Goal: Task Accomplishment & Management: Complete application form

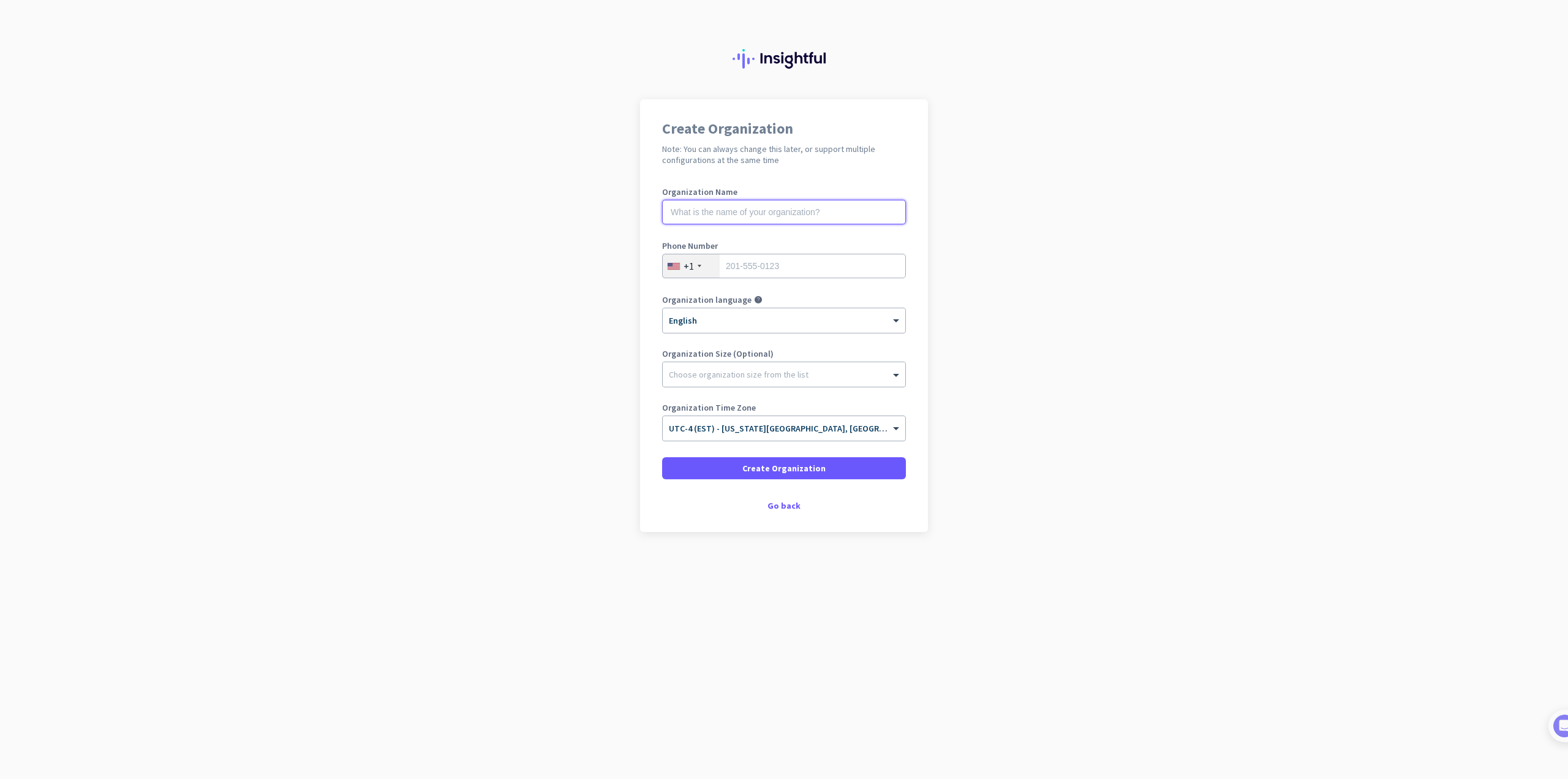
click at [814, 209] on input "text" at bounding box center [784, 212] width 244 height 24
type input "Mantis Innovation"
click at [754, 266] on input "tel" at bounding box center [784, 266] width 244 height 24
click at [764, 265] on input "tel" at bounding box center [784, 266] width 244 height 24
paste input "[PHONE_NUMBER]"
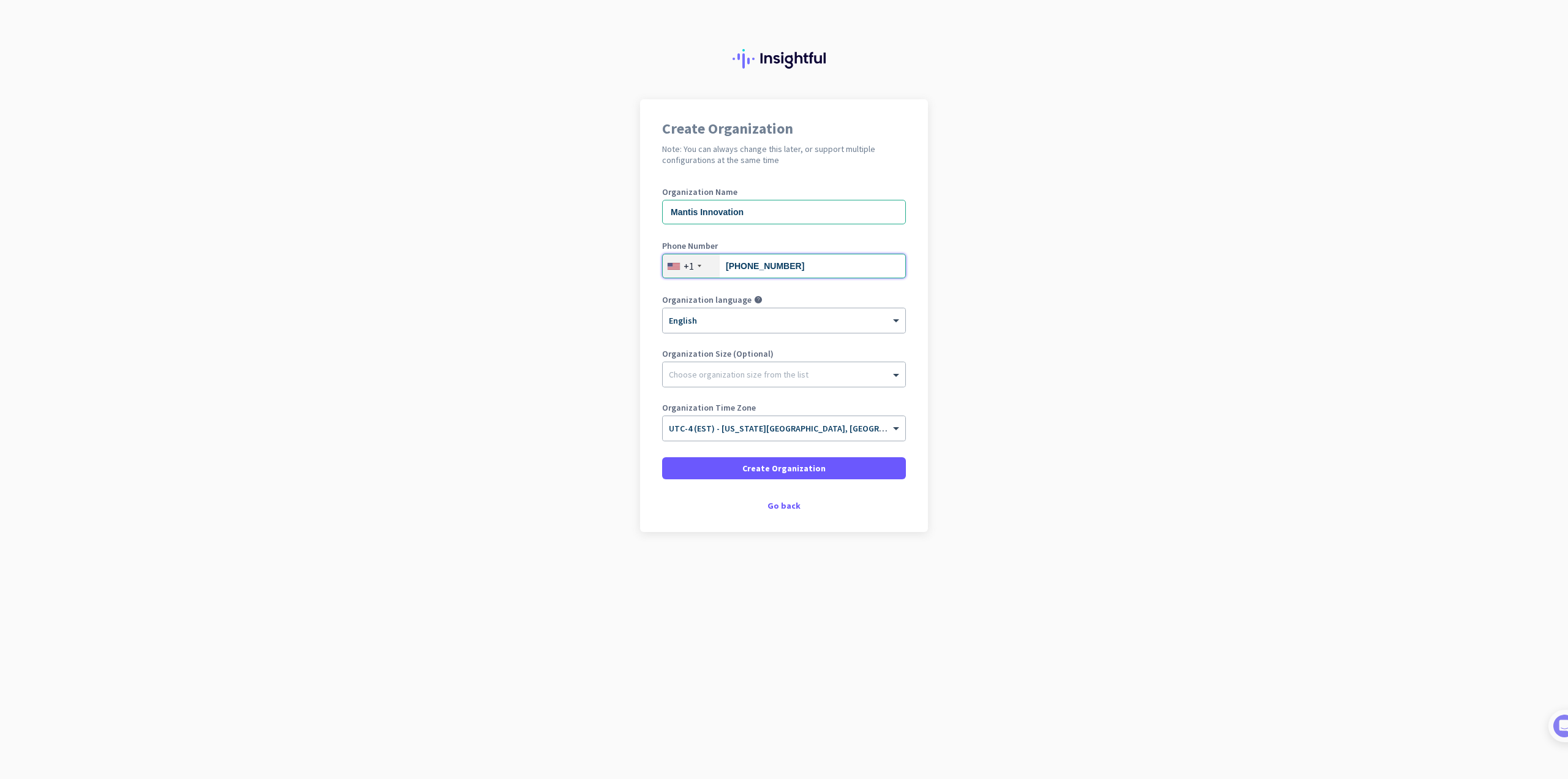
type input "[PHONE_NUMBER]"
drag, startPoint x: 515, startPoint y: 430, endPoint x: 557, endPoint y: 403, distance: 49.9
click at [515, 431] on app-onboarding-organization "Create Organization Note: You can always change this later, or support multiple…" at bounding box center [784, 346] width 1568 height 494
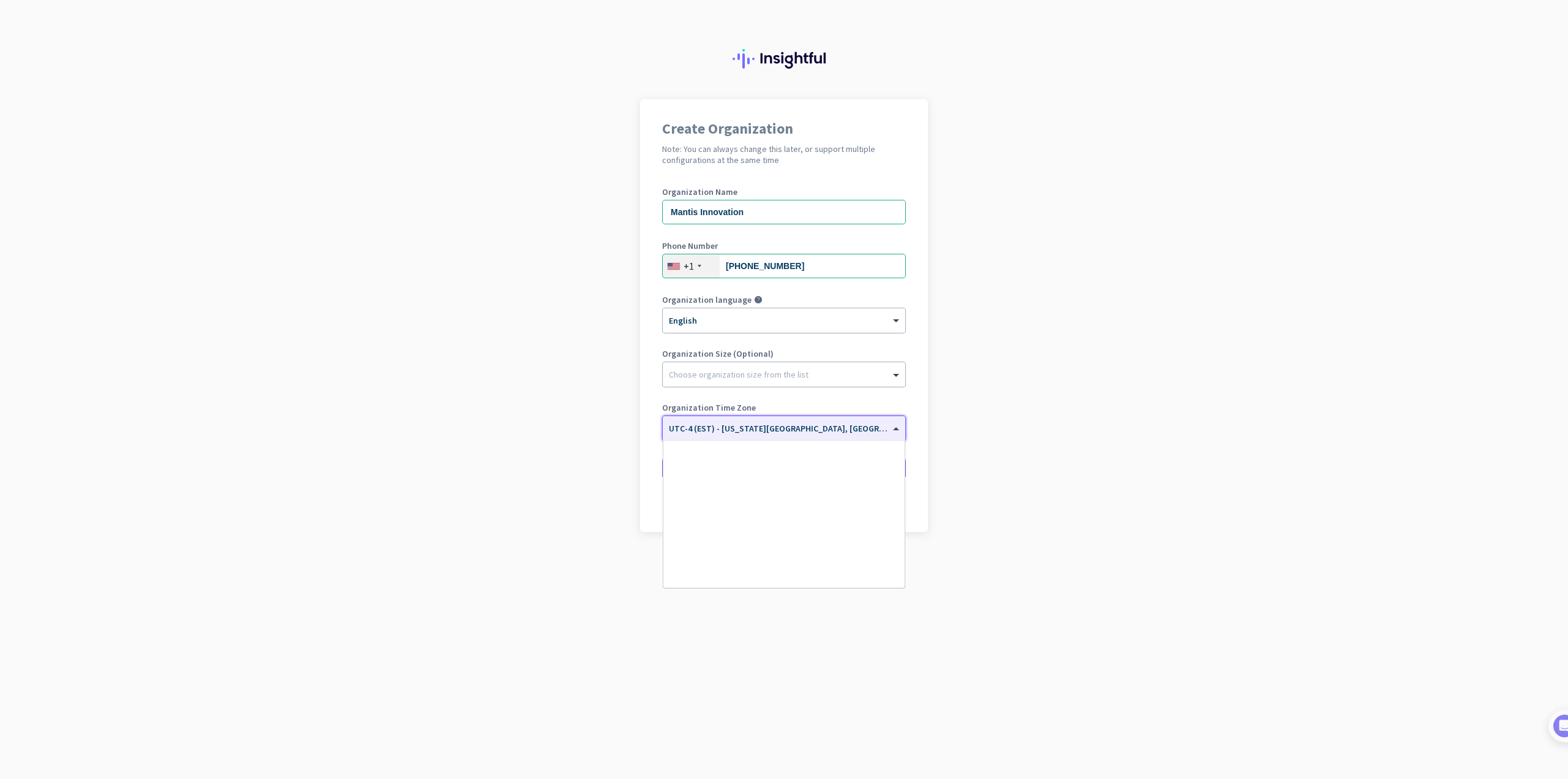
click at [748, 426] on input "text" at bounding box center [772, 424] width 206 height 9
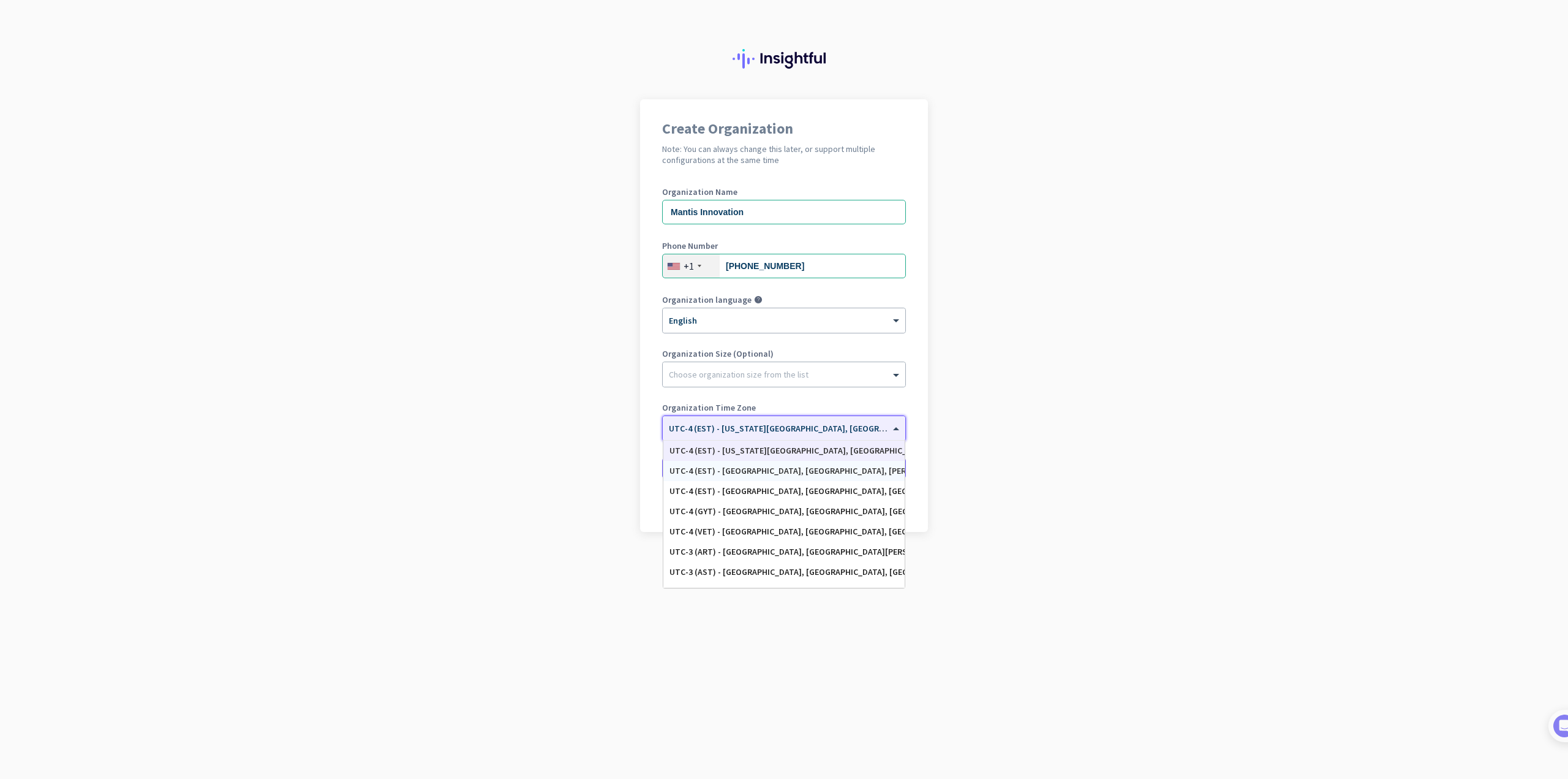
click at [545, 509] on app-onboarding-organization "Create Organization Note: You can always change this later, or support multiple…" at bounding box center [784, 346] width 1568 height 494
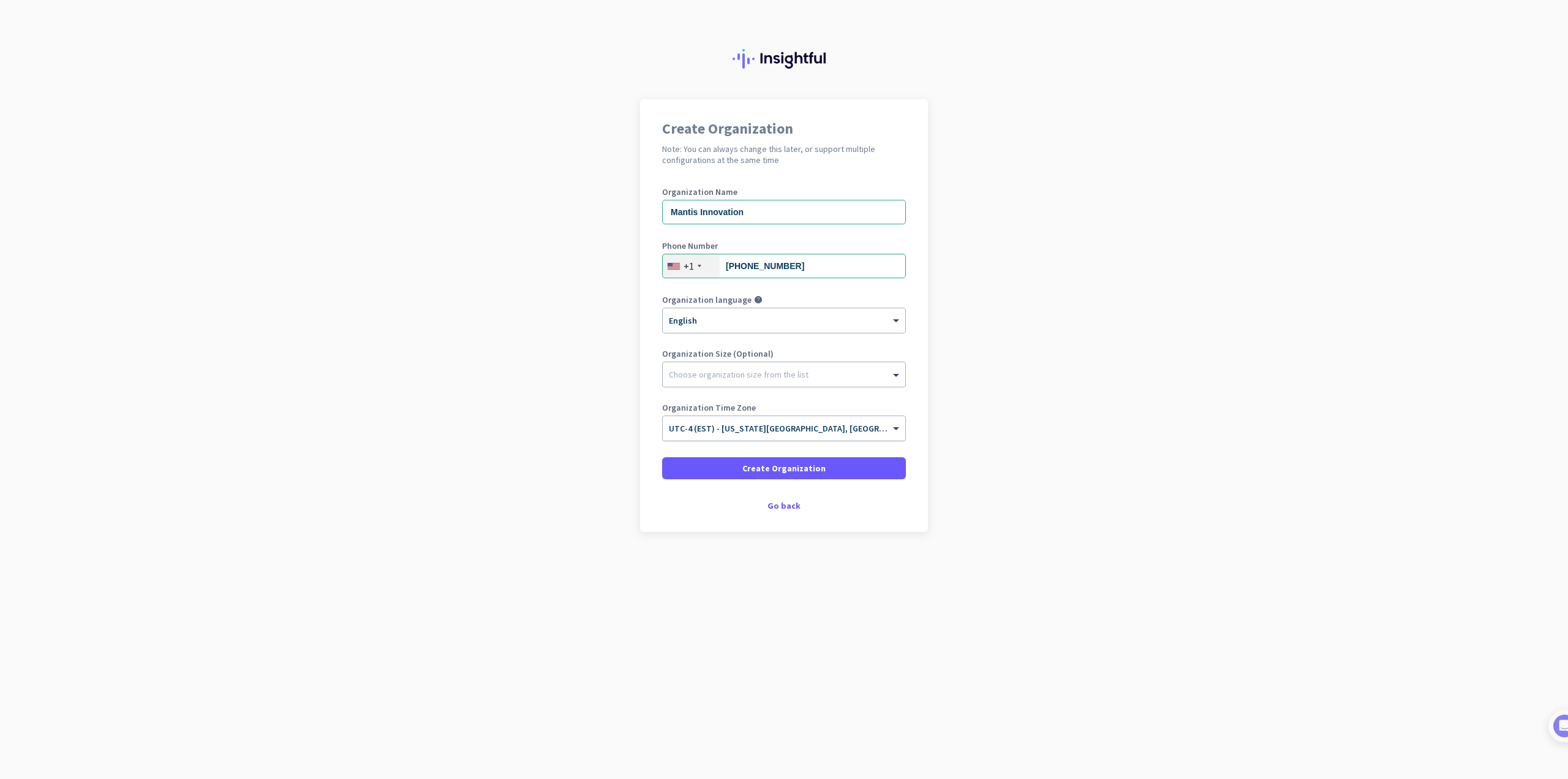
click at [798, 418] on div "× UTC-4 (EST) - [US_STATE][GEOGRAPHIC_DATA], [GEOGRAPHIC_DATA], [GEOGRAPHIC_DAT…" at bounding box center [784, 427] width 243 height 24
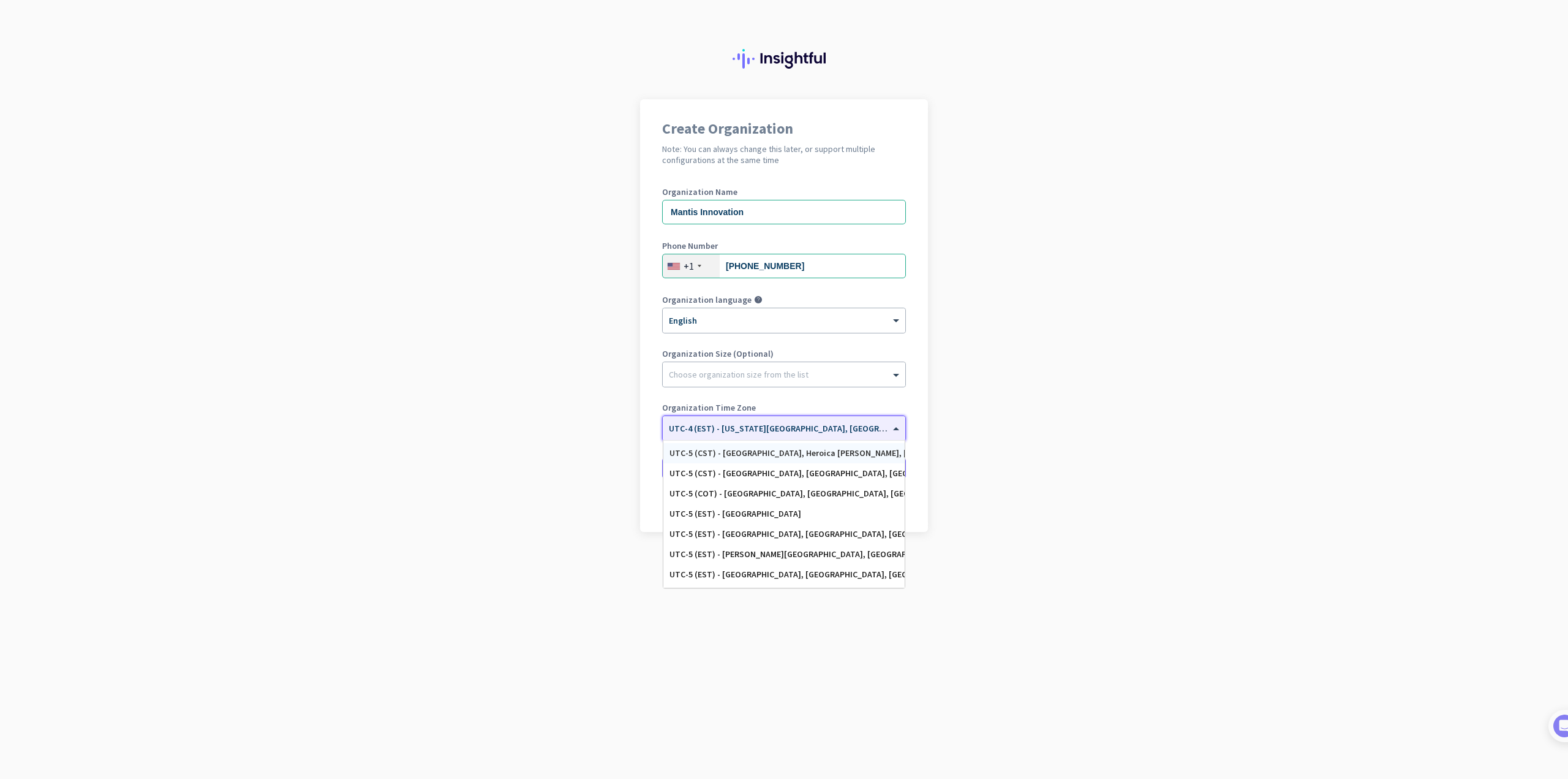
scroll to position [613, 0]
click at [779, 473] on div "UTC-5 (CST) - [GEOGRAPHIC_DATA], [GEOGRAPHIC_DATA], [GEOGRAPHIC_DATA], [GEOGRAP…" at bounding box center [783, 465] width 241 height 20
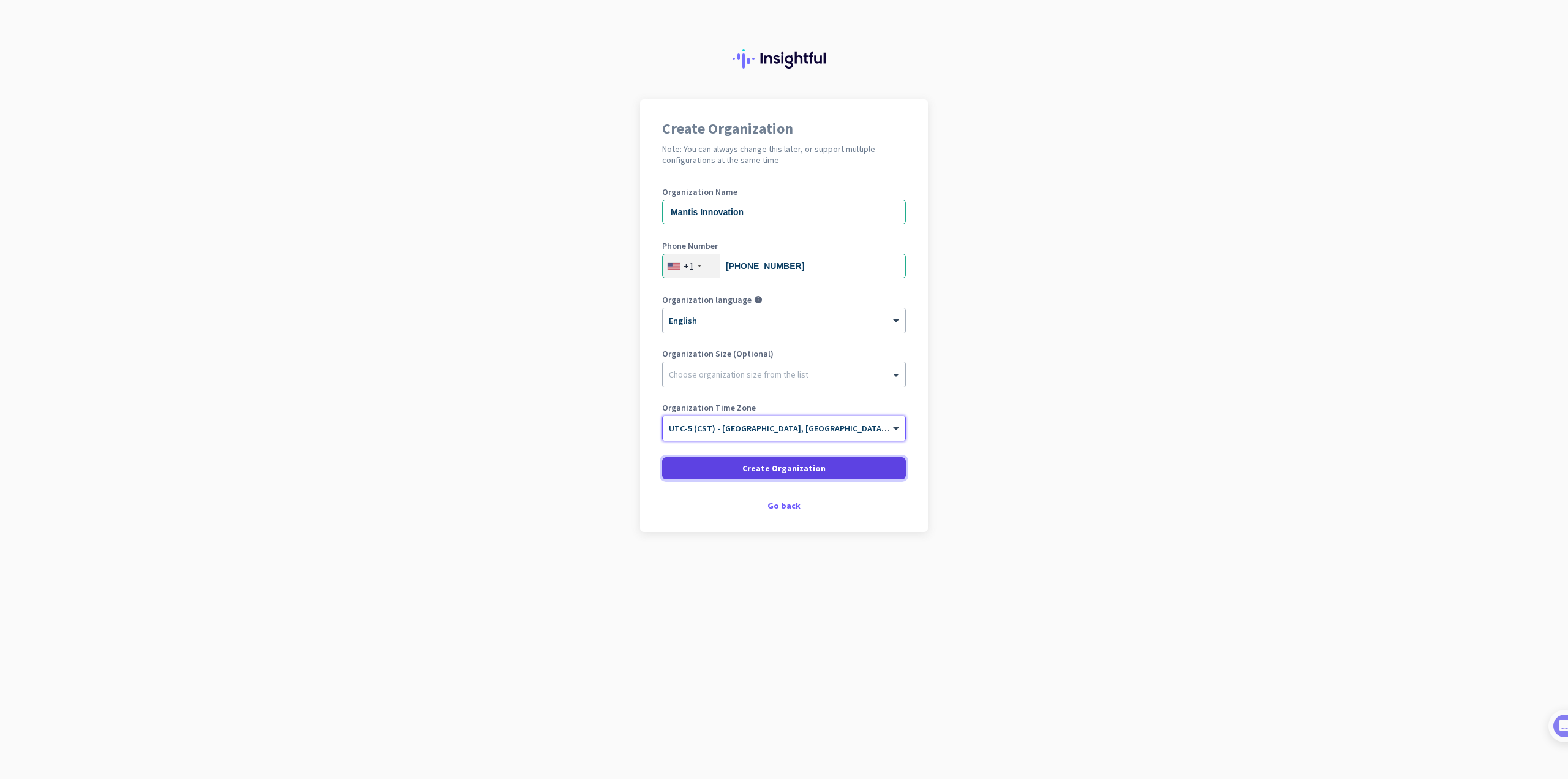
click at [737, 470] on span at bounding box center [784, 468] width 244 height 30
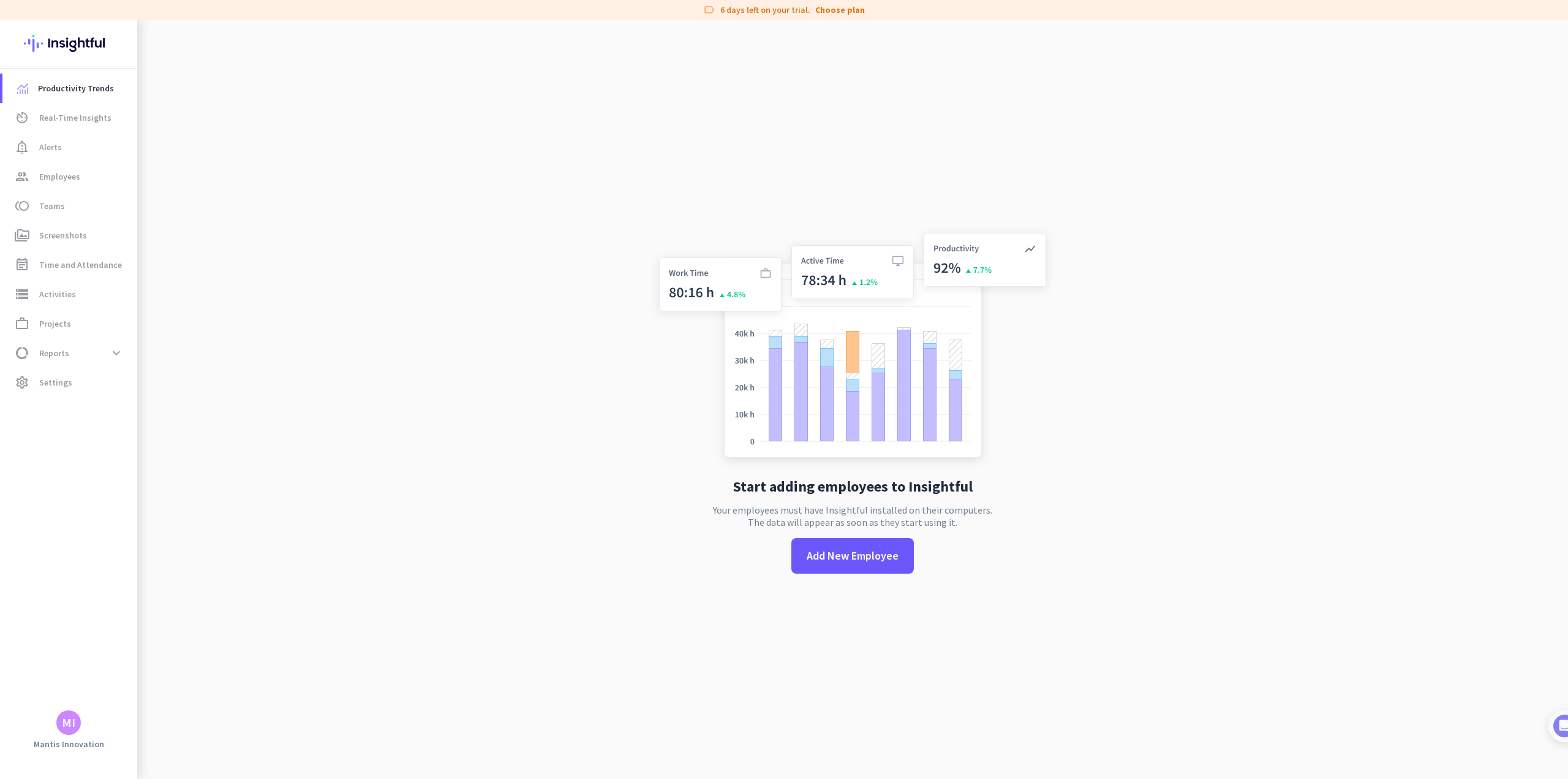
click at [583, 366] on app-no-employees "Start adding employees to Insightful Your employees must have Insightful instal…" at bounding box center [853, 409] width 1431 height 779
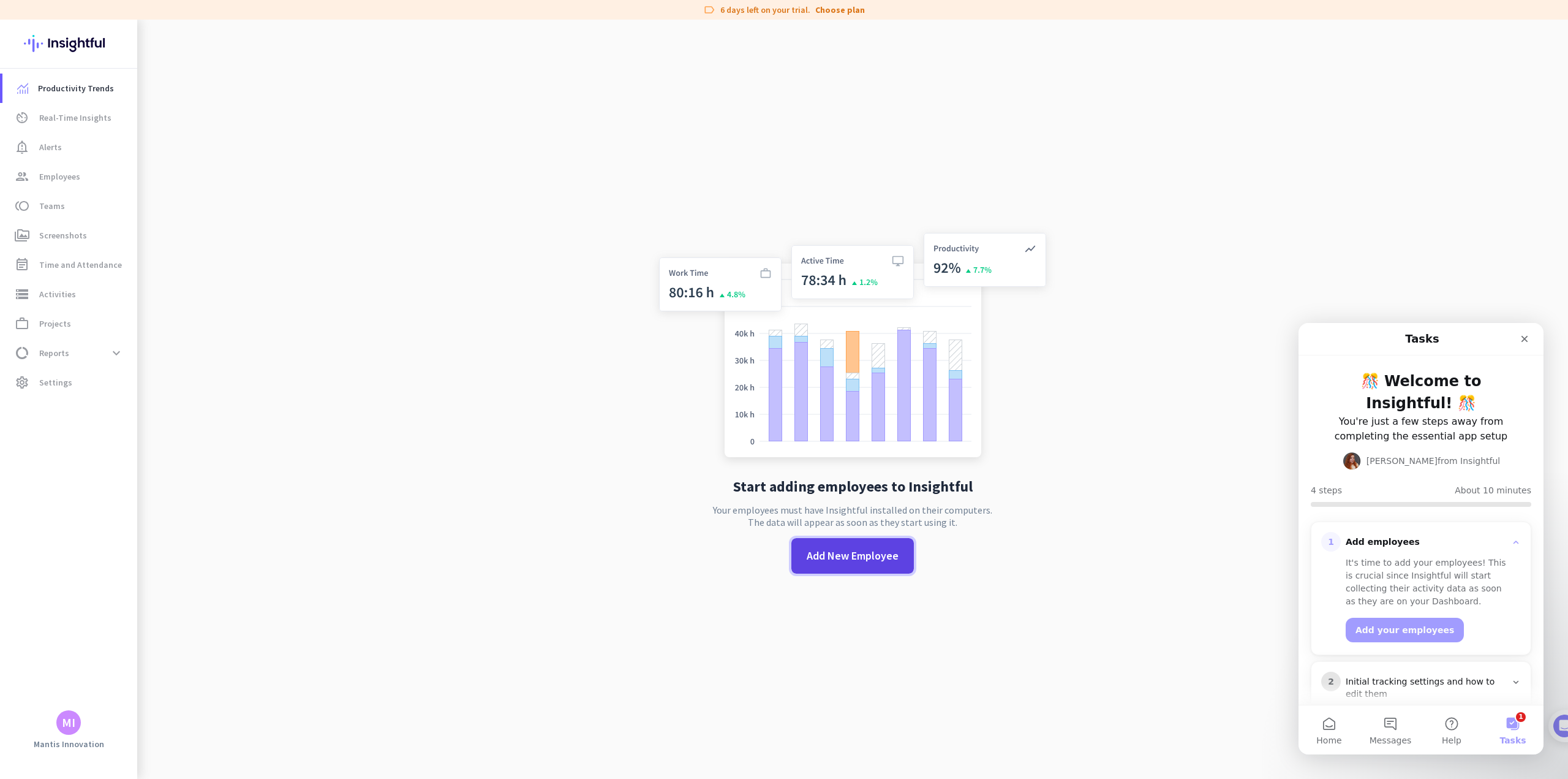
click at [857, 550] on span "Add New Employee" at bounding box center [853, 556] width 92 height 16
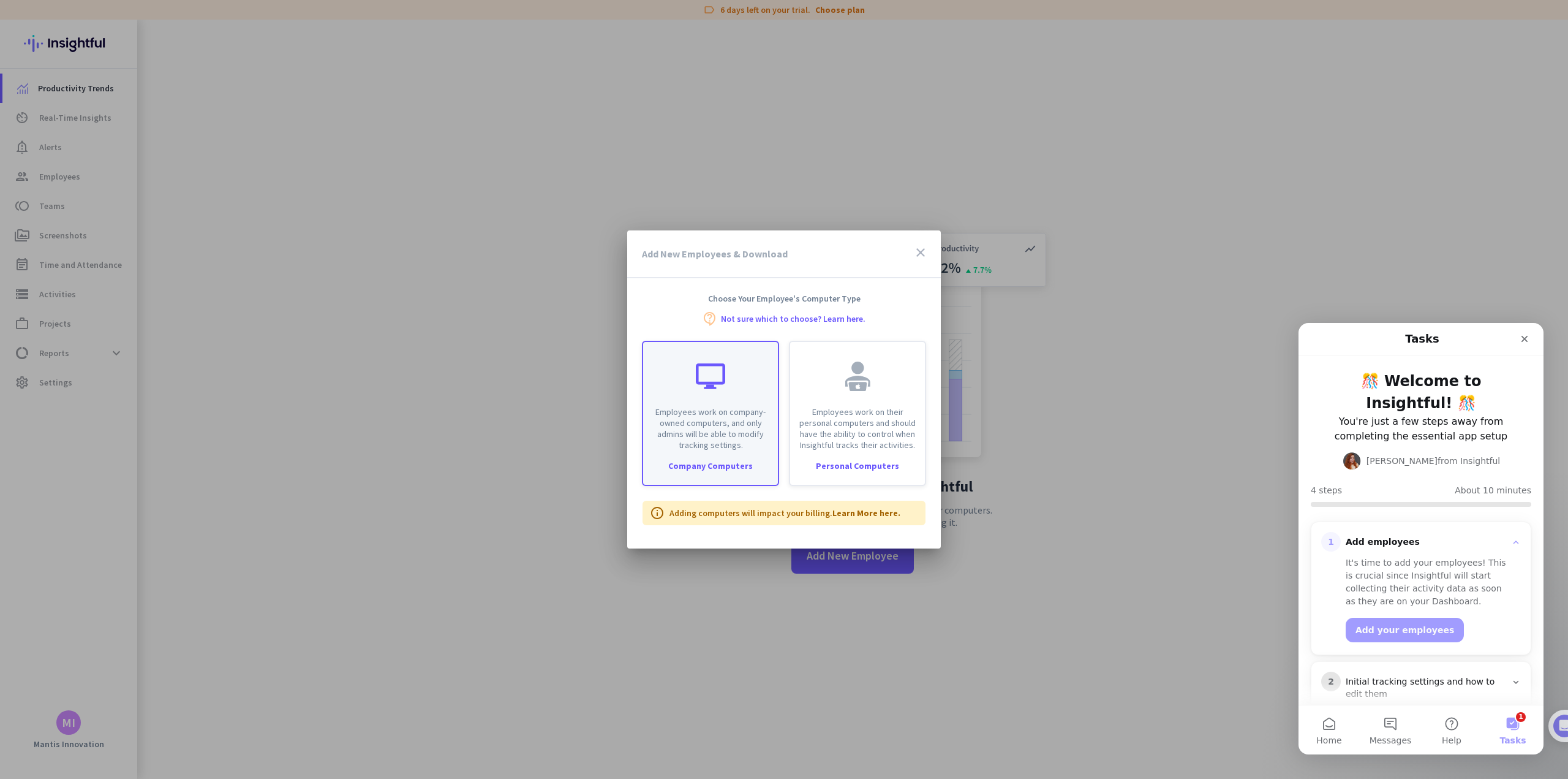
click at [695, 370] on div "Employees work on company-owned computers, and only admins will be able to modi…" at bounding box center [710, 396] width 135 height 109
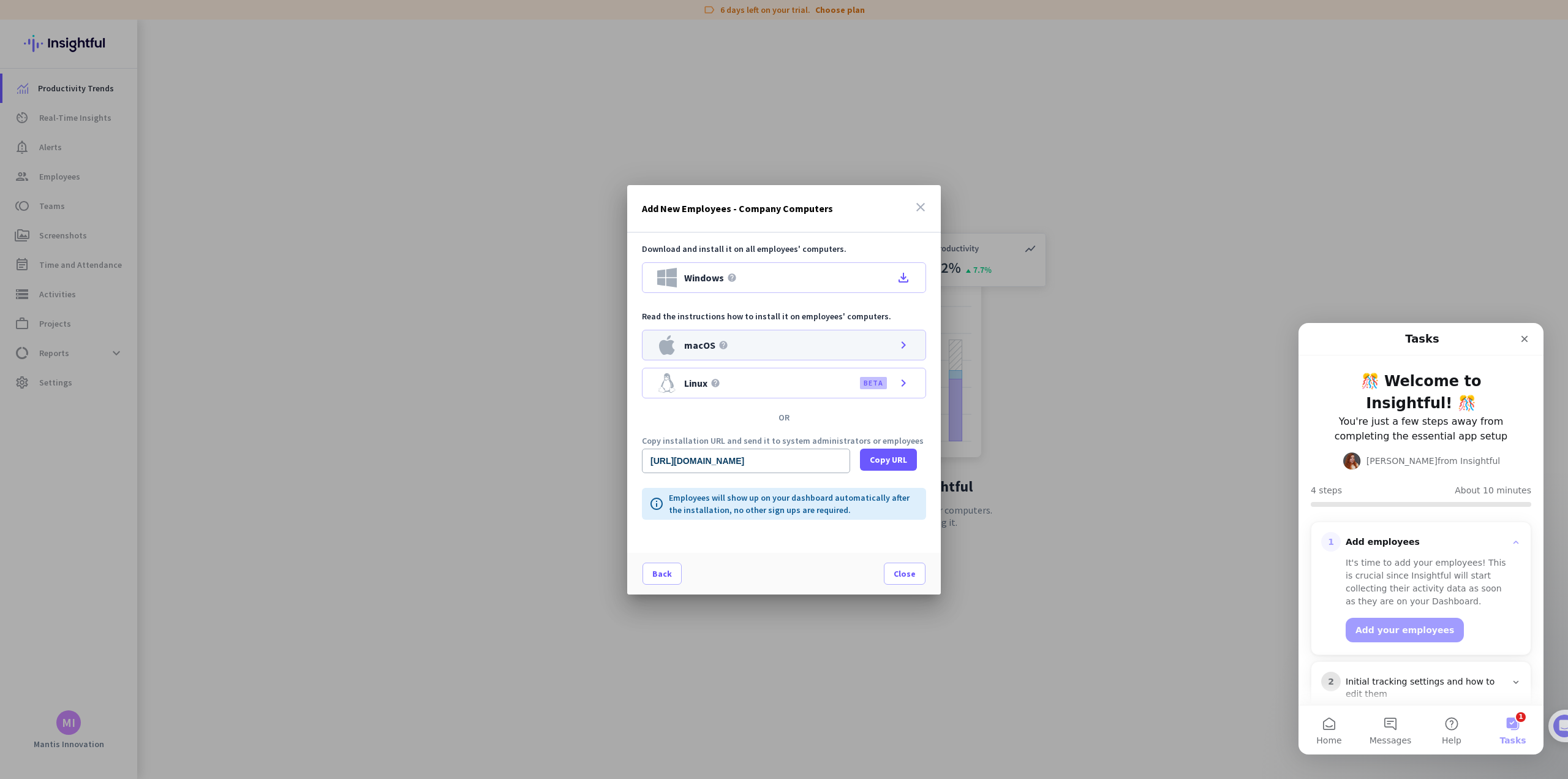
click at [904, 348] on icon "chevron_right" at bounding box center [903, 345] width 15 height 15
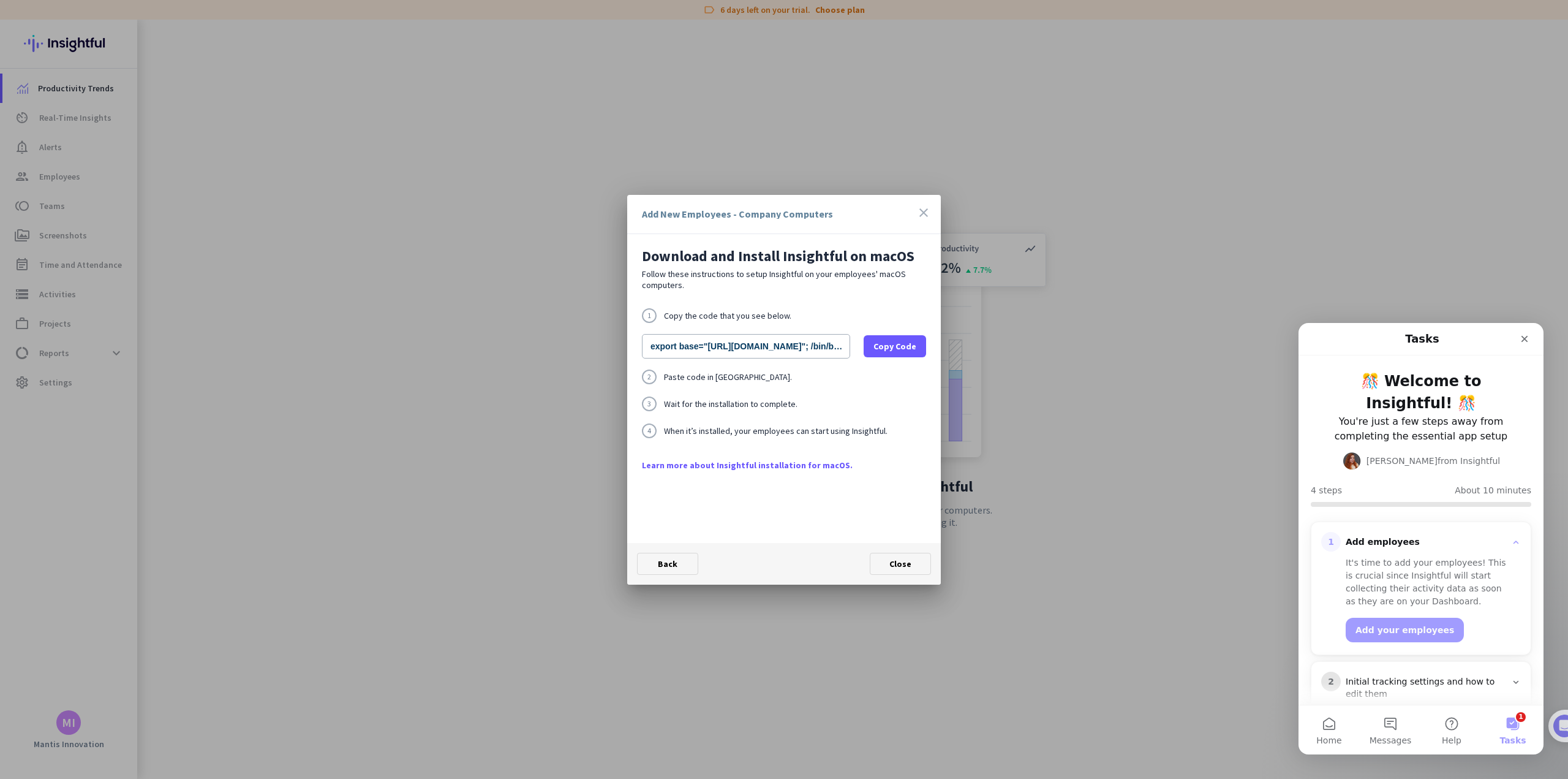
click at [739, 465] on link "Learn more about Insightful installation for macOS." at bounding box center [784, 465] width 284 height 13
